Goal: Task Accomplishment & Management: Use online tool/utility

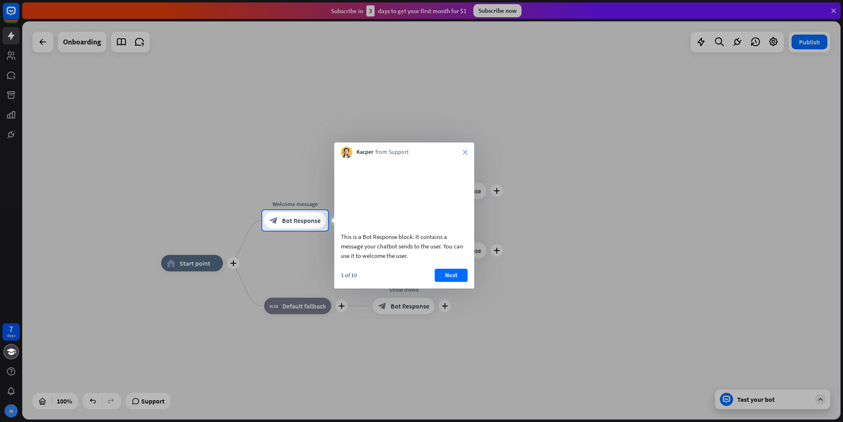
click at [463, 152] on icon "close" at bounding box center [465, 152] width 5 height 5
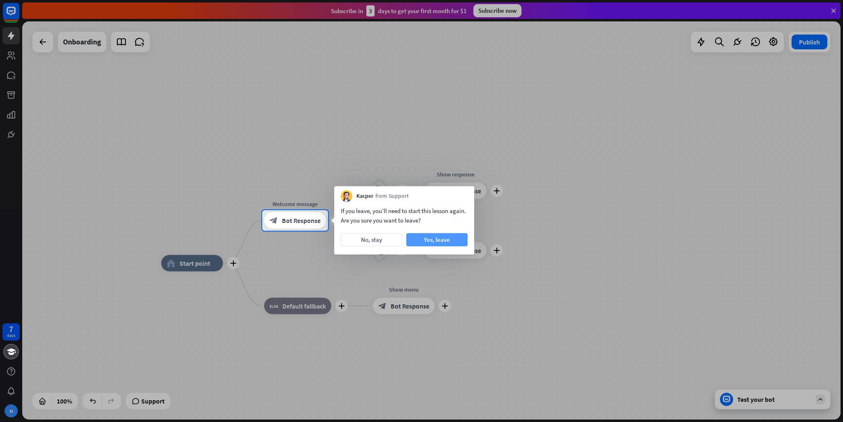
click at [421, 242] on button "Yes, leave" at bounding box center [436, 239] width 61 height 13
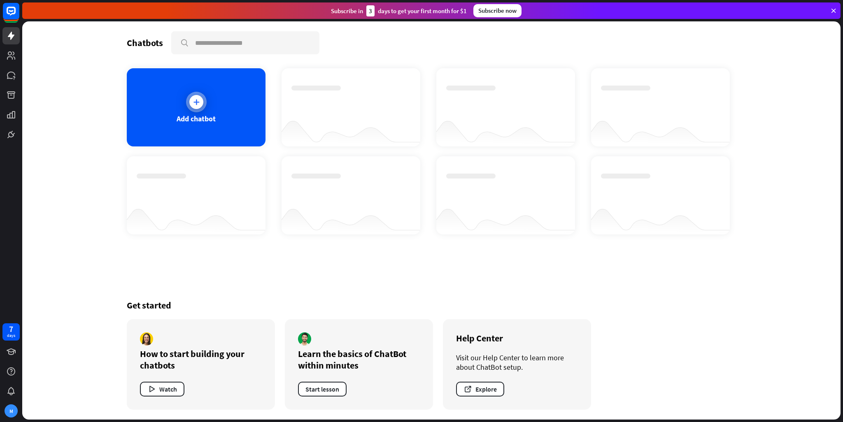
click at [179, 98] on div "Add chatbot" at bounding box center [196, 107] width 139 height 78
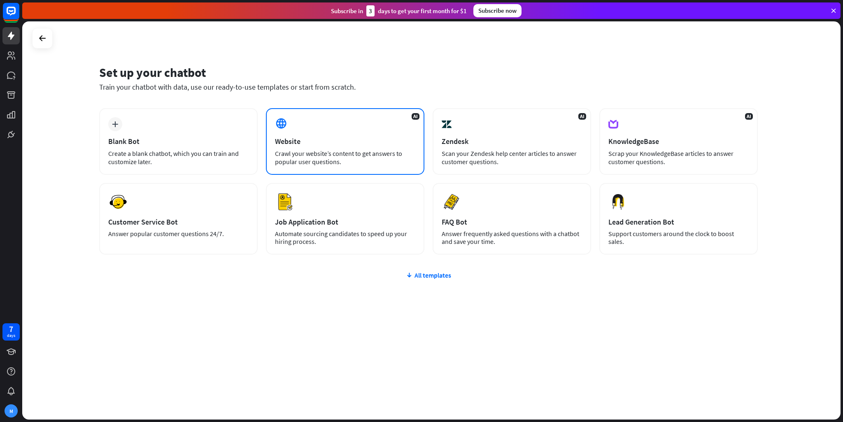
click at [333, 140] on div "Website" at bounding box center [345, 141] width 140 height 9
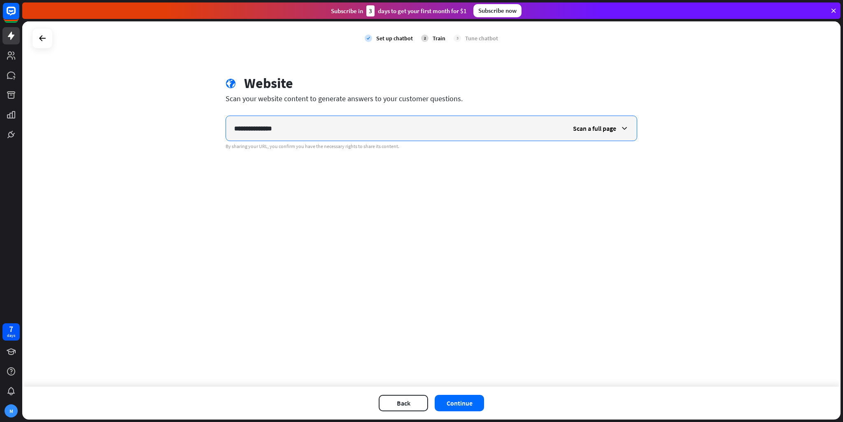
type input "**********"
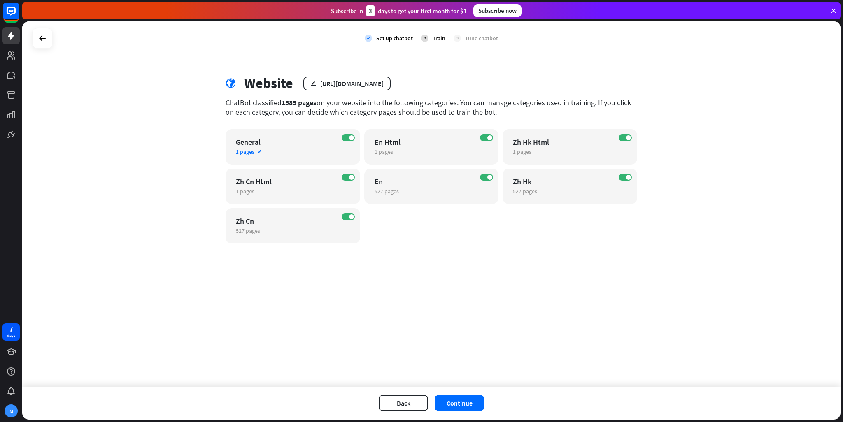
click at [344, 133] on div "ON General 1 pages edit" at bounding box center [292, 146] width 135 height 35
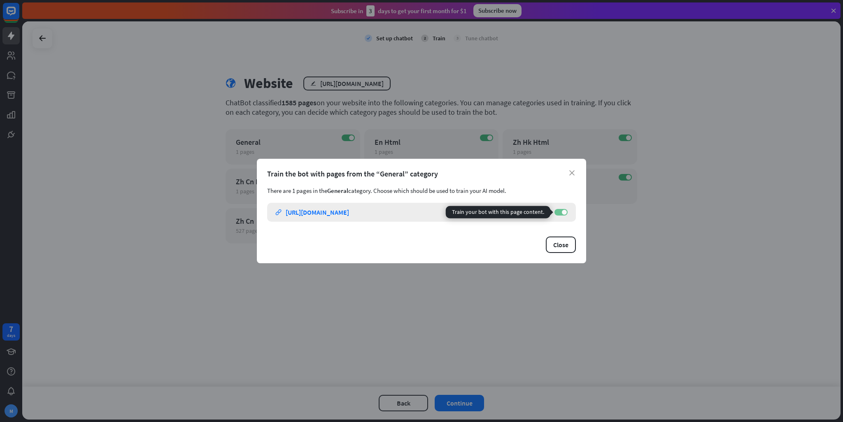
click at [562, 211] on span at bounding box center [564, 212] width 5 height 5
click at [564, 244] on button "Close" at bounding box center [561, 245] width 30 height 16
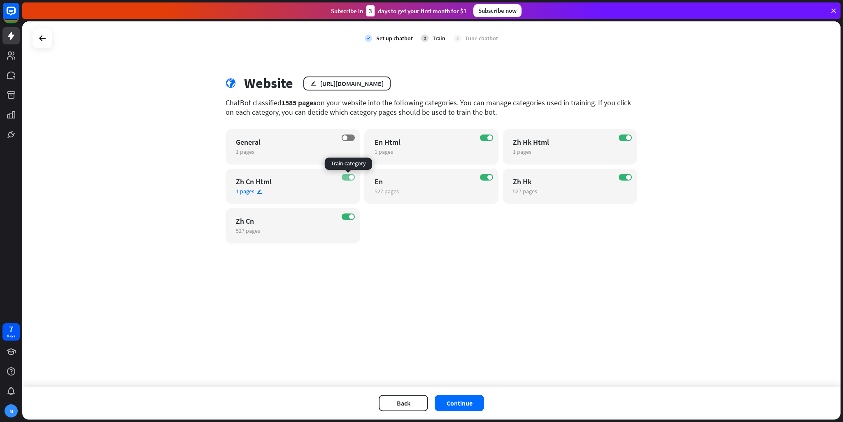
click at [345, 180] on label "ON" at bounding box center [348, 177] width 13 height 7
click at [349, 221] on div "ON Zh Cn 527 pages edit" at bounding box center [292, 225] width 135 height 35
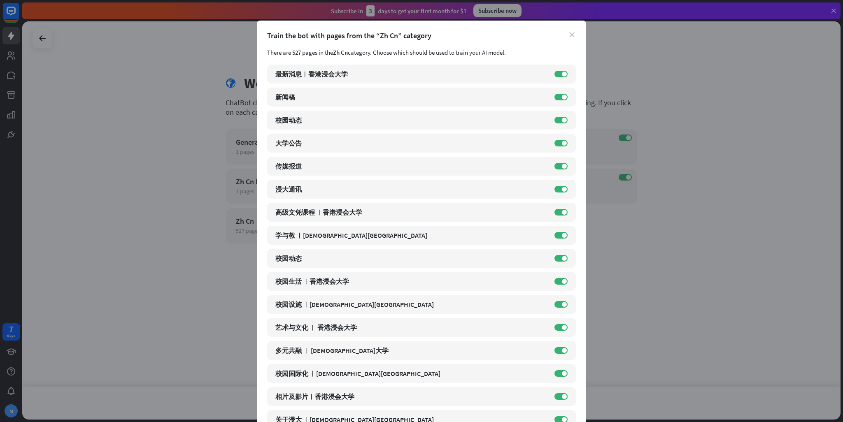
click at [569, 32] on icon "close" at bounding box center [571, 34] width 5 height 5
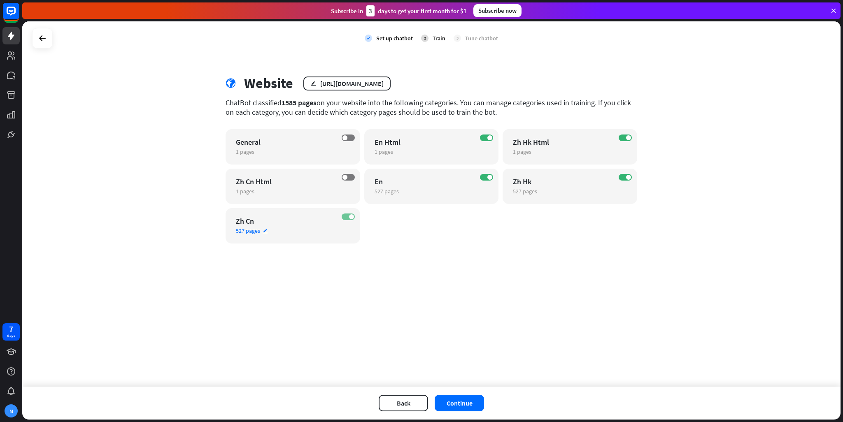
click at [351, 216] on span at bounding box center [351, 216] width 5 height 5
click at [492, 137] on span at bounding box center [489, 137] width 5 height 5
click at [623, 136] on label "ON" at bounding box center [624, 138] width 13 height 7
click at [624, 180] on label "ON" at bounding box center [624, 177] width 13 height 7
click at [473, 402] on button "Continue" at bounding box center [459, 403] width 49 height 16
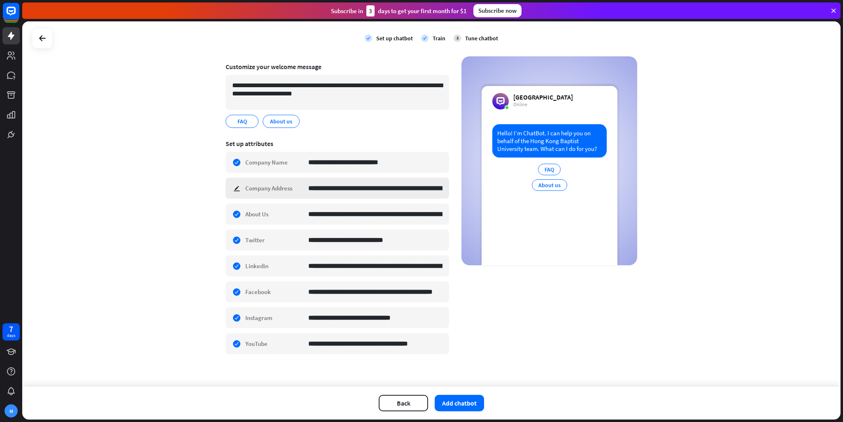
scroll to position [54, 0]
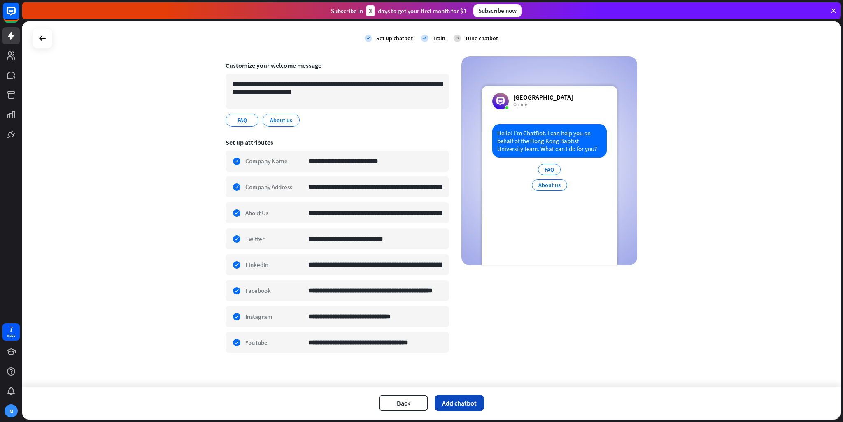
click at [458, 409] on button "Add chatbot" at bounding box center [459, 403] width 49 height 16
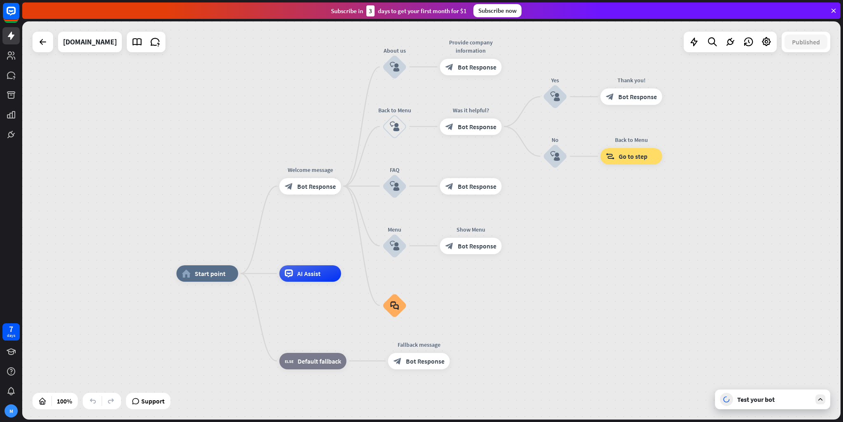
drag, startPoint x: 330, startPoint y: 90, endPoint x: 321, endPoint y: 143, distance: 53.9
click at [321, 143] on div "home_2 Start point Welcome message block_bot_response Bot Response About us blo…" at bounding box center [431, 220] width 818 height 398
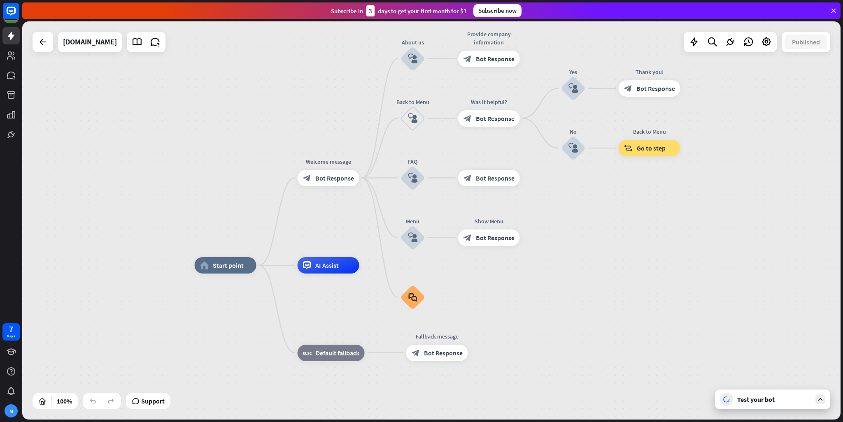
drag, startPoint x: 606, startPoint y: 304, endPoint x: 624, endPoint y: 296, distance: 19.9
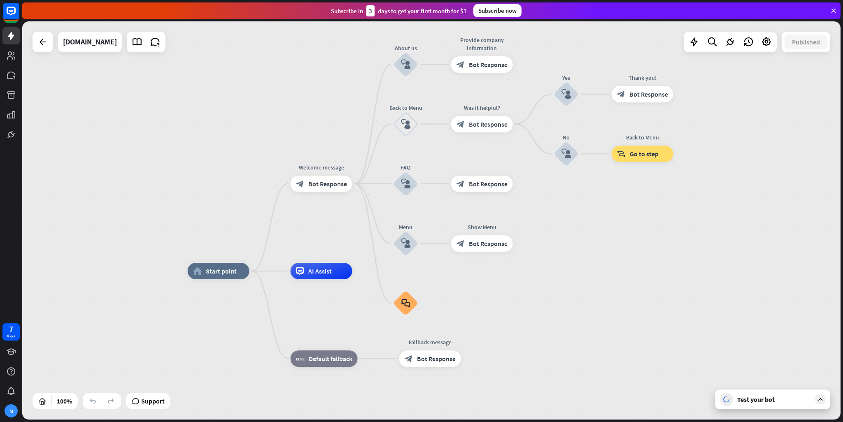
drag, startPoint x: 189, startPoint y: 147, endPoint x: 182, endPoint y: 153, distance: 9.1
click at [182, 153] on div "home_2 Start point Welcome message block_bot_response Bot Response About us blo…" at bounding box center [431, 220] width 818 height 398
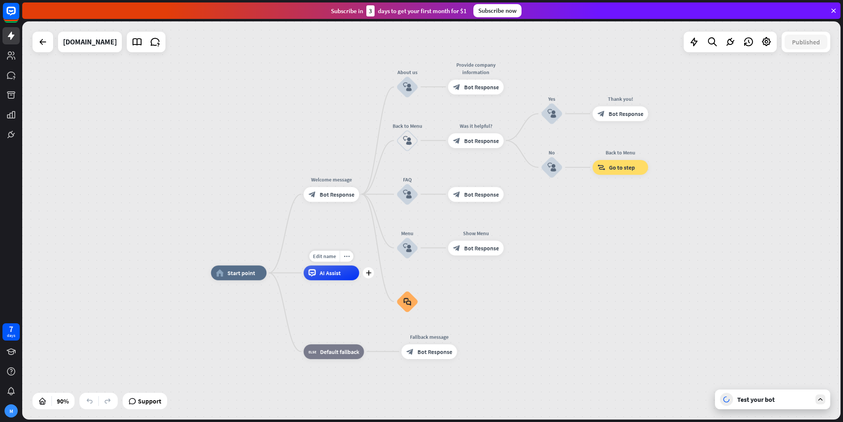
click at [341, 277] on div "AI Assist" at bounding box center [332, 272] width 56 height 15
click at [282, 150] on div "home_2 Start point Welcome message block_bot_response Bot Response About us blo…" at bounding box center [431, 220] width 818 height 398
click at [129, 36] on link at bounding box center [137, 42] width 16 height 16
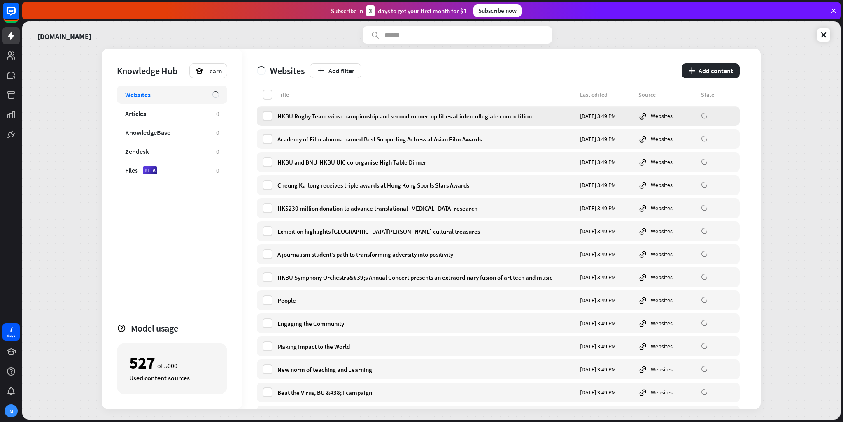
click at [326, 112] on div "HKBU Rugby Team wins championship and second runner-up titles at intercollegiat…" at bounding box center [498, 116] width 483 height 20
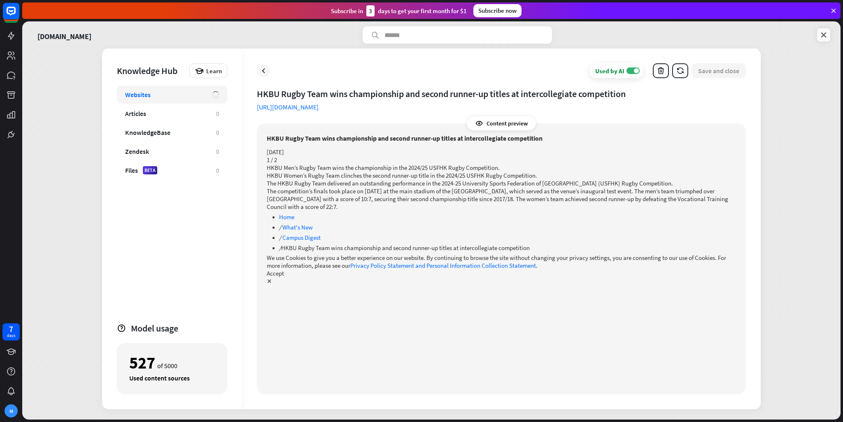
click at [818, 30] on link at bounding box center [823, 34] width 13 height 13
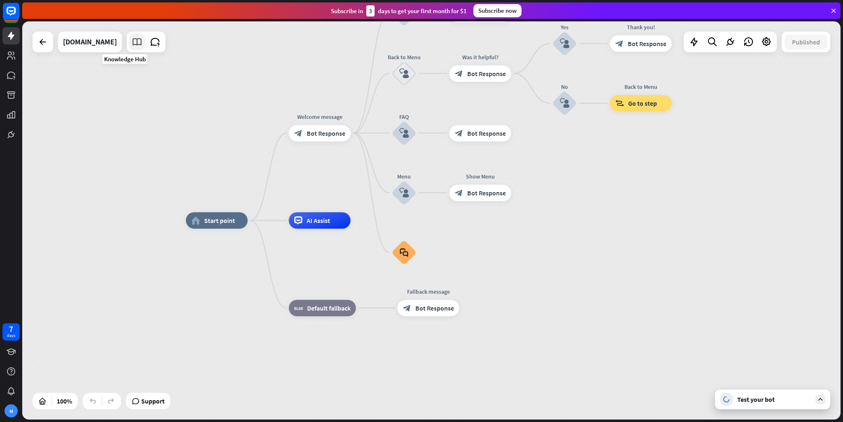
click at [132, 40] on icon at bounding box center [137, 42] width 11 height 11
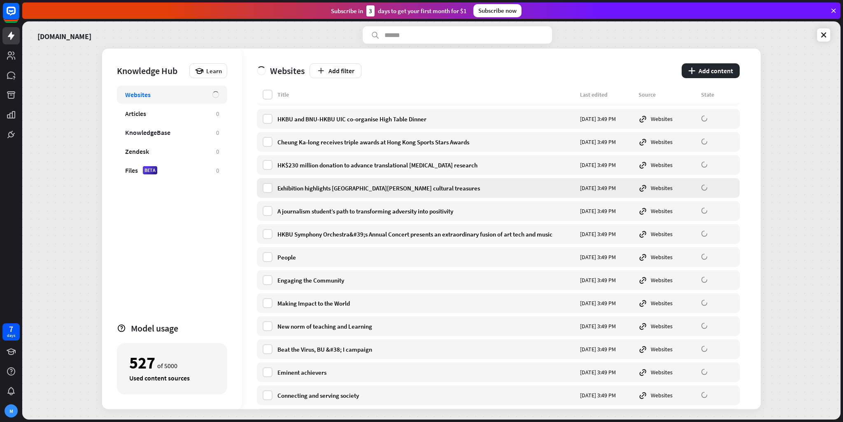
scroll to position [82, 0]
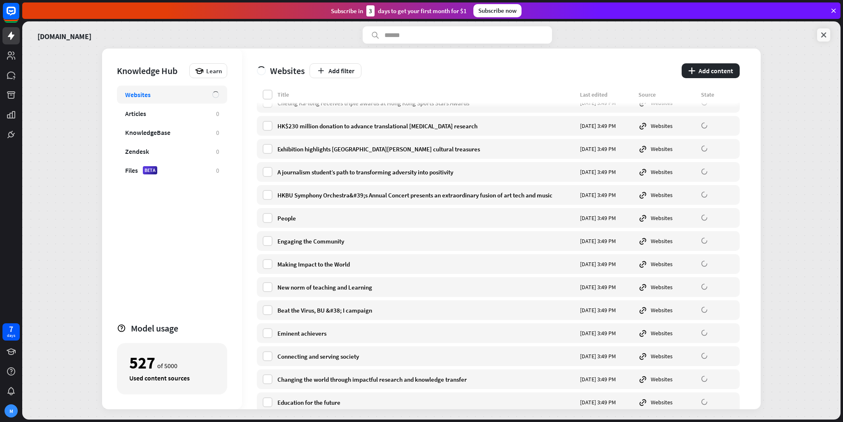
click at [821, 35] on icon at bounding box center [823, 35] width 8 height 8
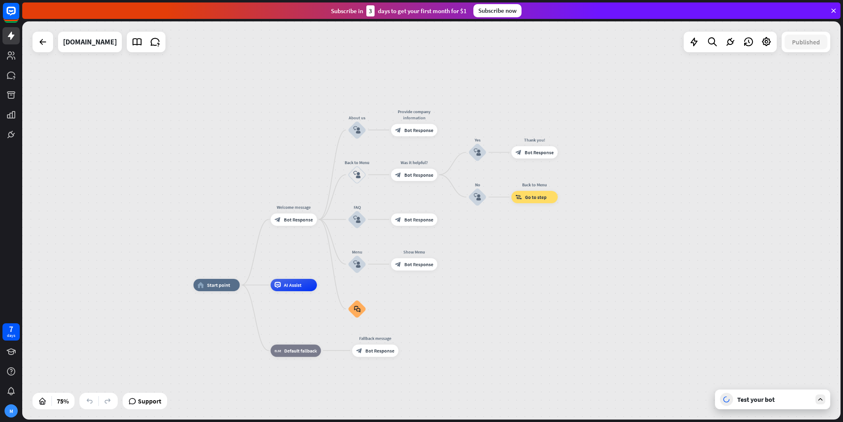
drag, startPoint x: 244, startPoint y: 123, endPoint x: 234, endPoint y: 208, distance: 85.3
click at [234, 208] on div "home_2 Start point Welcome message block_bot_response Bot Response About us blo…" at bounding box center [431, 220] width 818 height 398
click at [300, 290] on div "AI Assist" at bounding box center [293, 285] width 46 height 12
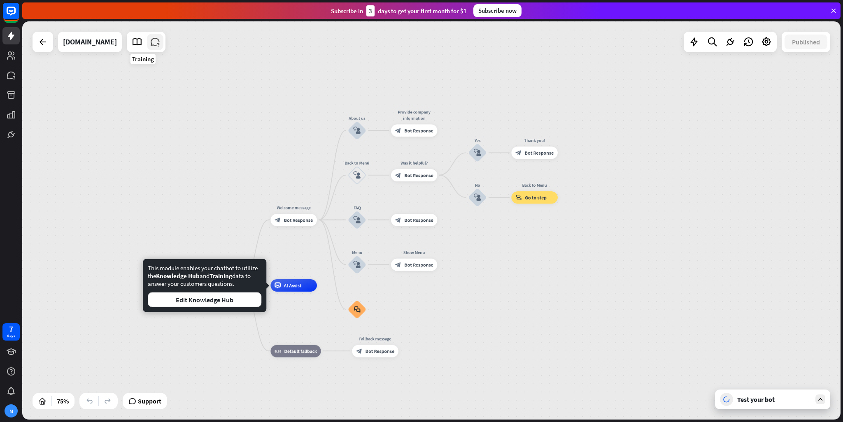
click at [150, 44] on icon at bounding box center [155, 42] width 11 height 11
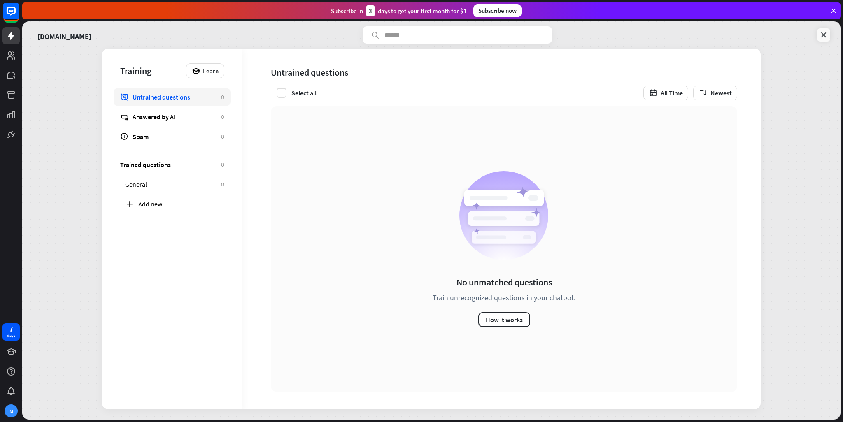
click at [819, 33] on icon at bounding box center [823, 35] width 8 height 8
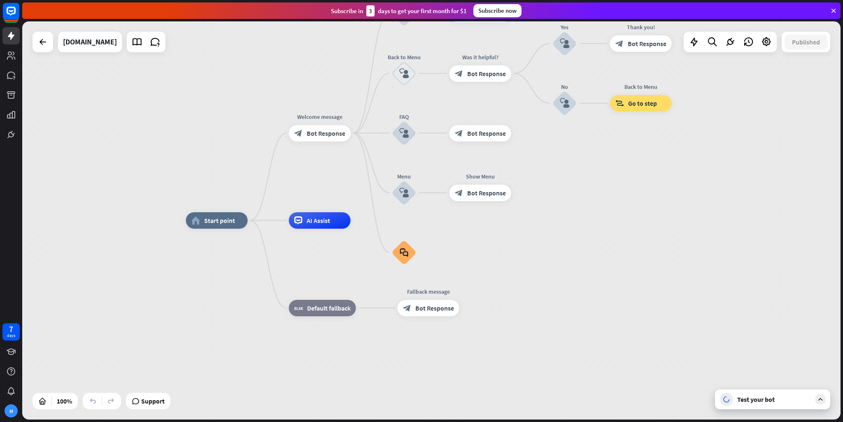
click at [773, 400] on div "Test your bot" at bounding box center [774, 399] width 74 height 8
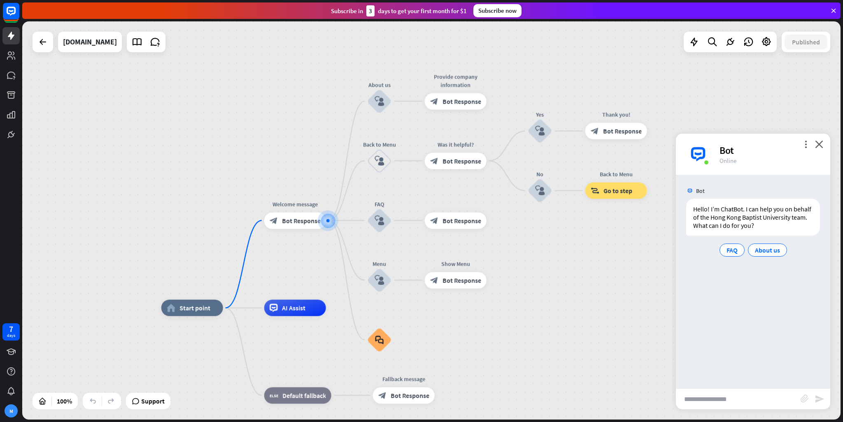
click at [759, 402] on input "text" at bounding box center [738, 399] width 125 height 21
type input "**********"
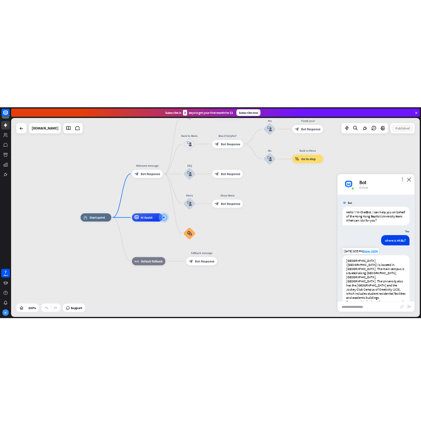
scroll to position [30, 0]
